Goal: Task Accomplishment & Management: Complete application form

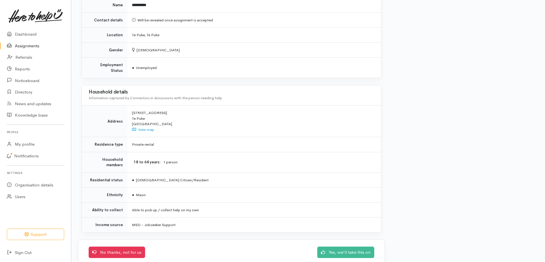
scroll to position [350, 0]
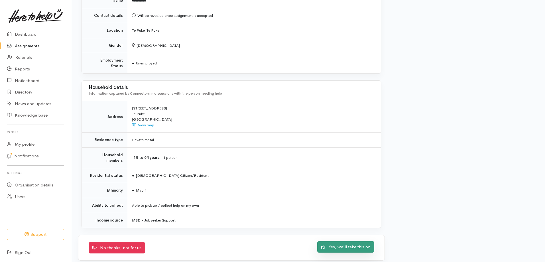
click at [364, 241] on link "Yes, we'll take this on" at bounding box center [345, 247] width 57 height 12
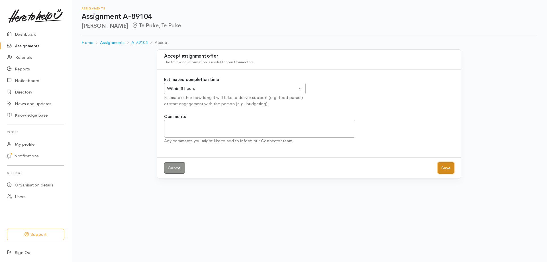
click at [448, 168] on button "Save" at bounding box center [446, 168] width 17 height 12
